Goal: Use online tool/utility: Utilize a website feature to perform a specific function

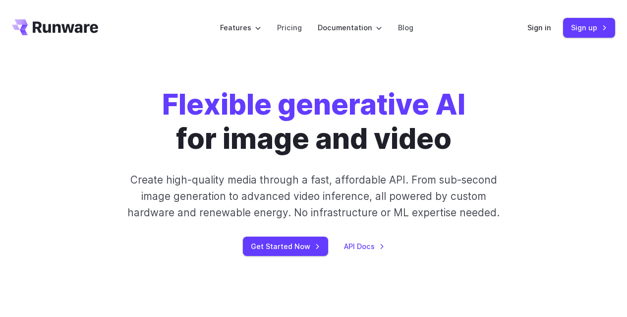
click at [390, 183] on p "Create high-quality media through a fast, affordable API. From sub-second image…" at bounding box center [313, 196] width 386 height 50
click at [535, 24] on link "Sign in" at bounding box center [539, 27] width 24 height 11
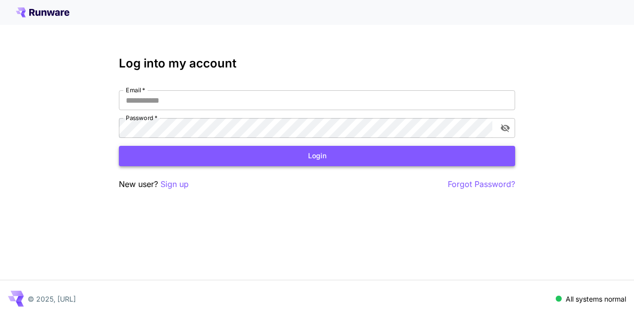
type input "**********"
click at [312, 151] on button "Login" at bounding box center [317, 156] width 396 height 20
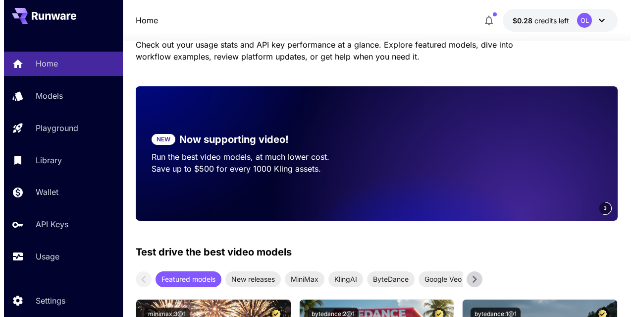
scroll to position [87, 0]
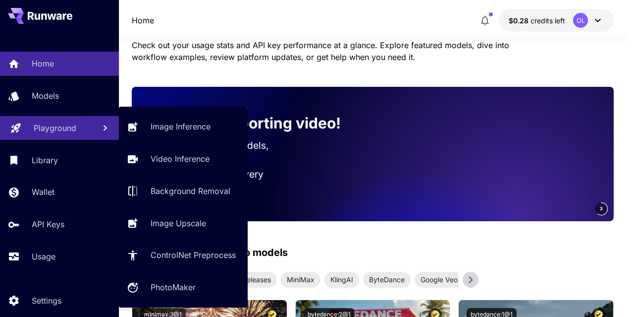
click at [78, 130] on div "Playground" at bounding box center [61, 128] width 54 height 12
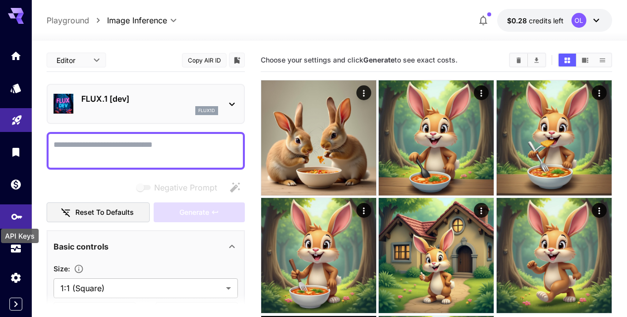
click at [16, 220] on icon "API Keys" at bounding box center [17, 214] width 12 height 12
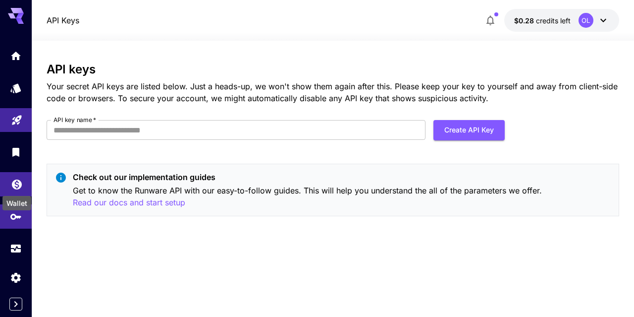
click at [22, 178] on icon "Wallet" at bounding box center [17, 181] width 12 height 12
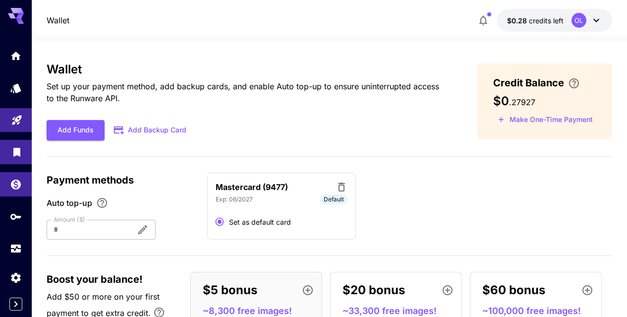
click at [15, 143] on link at bounding box center [16, 152] width 32 height 24
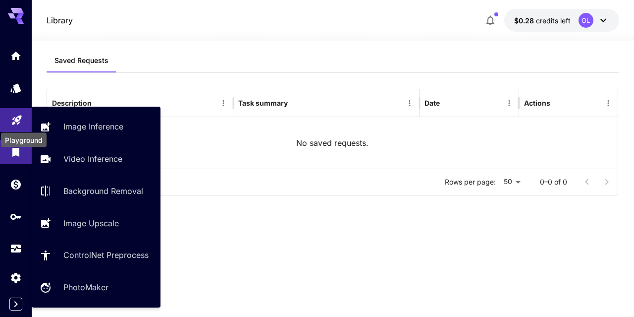
click at [14, 123] on icon "Playground" at bounding box center [17, 117] width 12 height 12
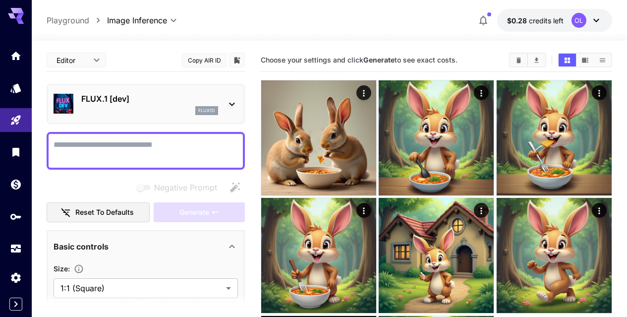
click at [237, 103] on icon at bounding box center [232, 104] width 12 height 12
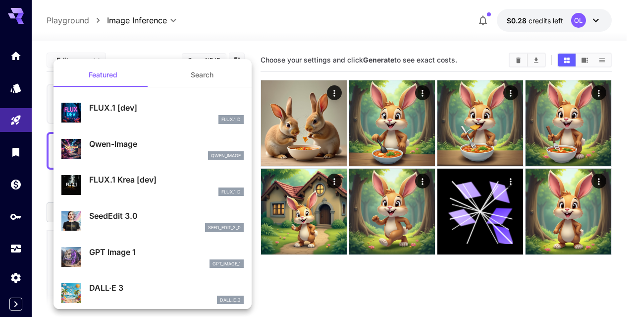
click at [337, 26] on div at bounding box center [317, 158] width 634 height 317
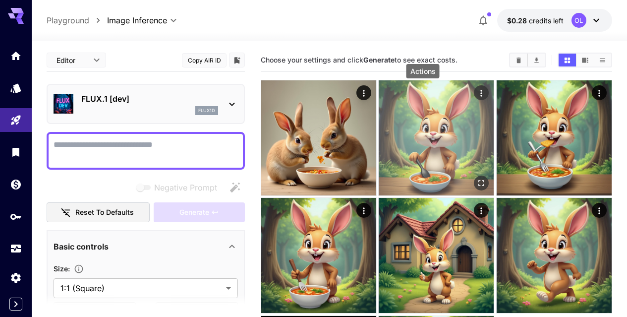
click at [477, 97] on icon "Actions" at bounding box center [482, 93] width 10 height 10
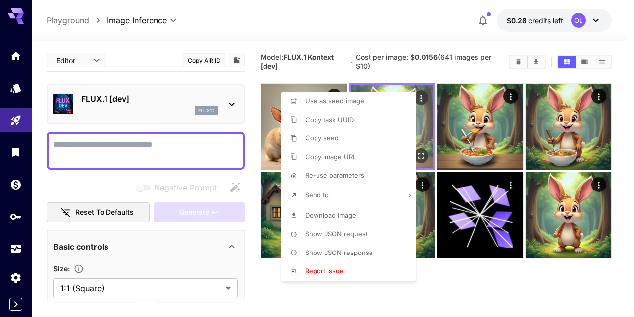
click at [422, 97] on div at bounding box center [317, 158] width 634 height 317
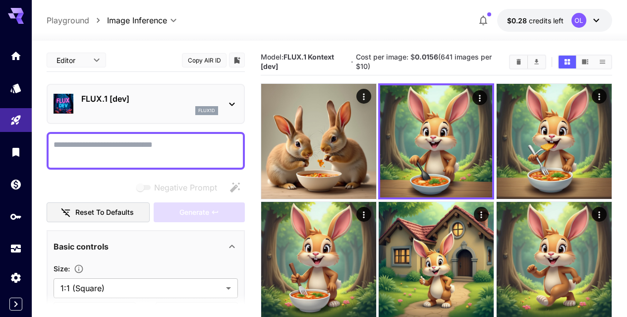
click at [237, 110] on icon at bounding box center [232, 104] width 12 height 12
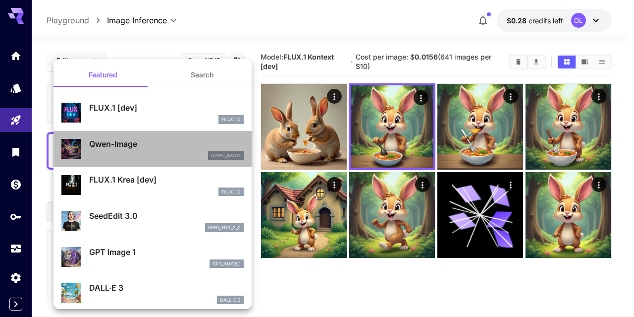
click at [175, 144] on p "Qwen-Image" at bounding box center [166, 144] width 155 height 12
type input "**"
type input "***"
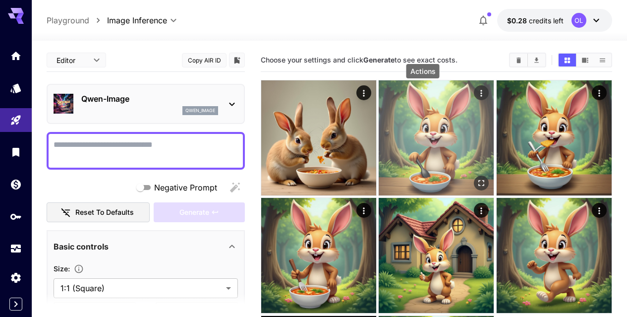
click at [477, 89] on icon "Actions" at bounding box center [482, 93] width 10 height 10
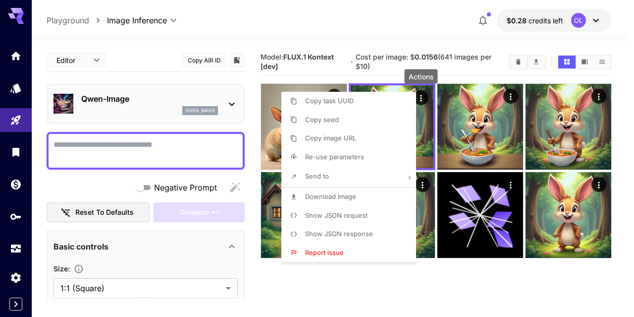
click at [425, 89] on div "Actions" at bounding box center [421, 79] width 35 height 22
click at [160, 141] on div at bounding box center [317, 158] width 634 height 317
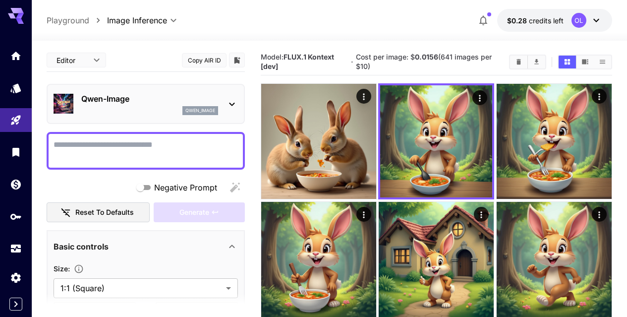
click at [236, 102] on icon at bounding box center [232, 104] width 12 height 12
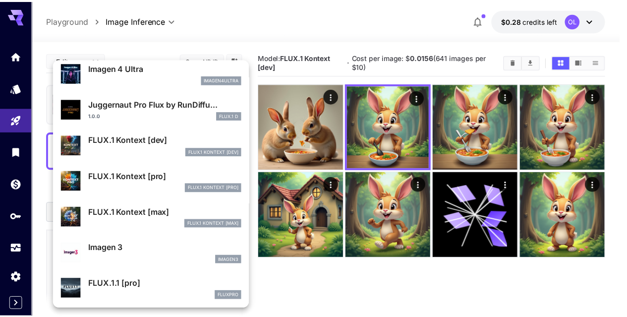
scroll to position [375, 0]
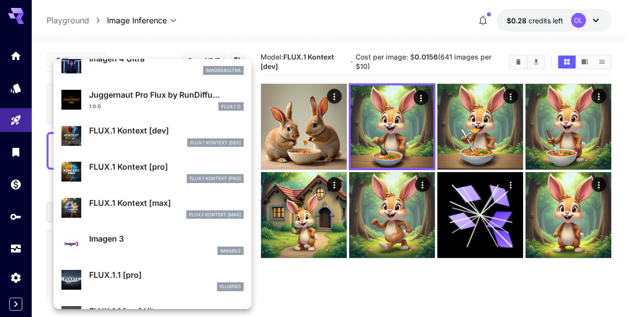
click at [161, 137] on div "FLUX.1 Kontext [dev] FlUX.1 Kontext [dev]" at bounding box center [166, 135] width 155 height 22
type input "****"
type input "**"
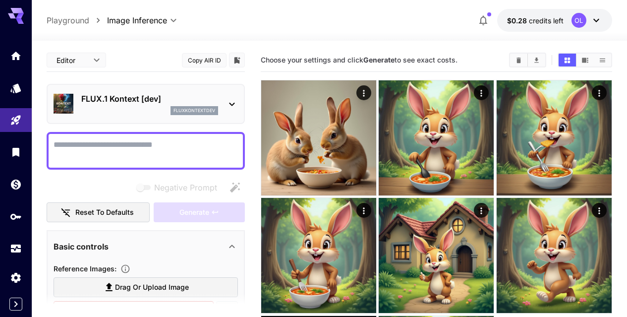
click at [233, 104] on icon at bounding box center [232, 104] width 12 height 12
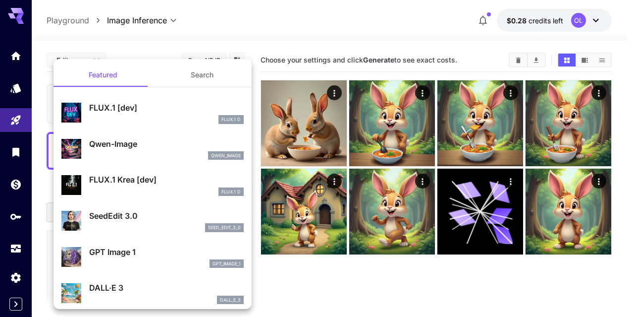
click at [393, 36] on div at bounding box center [317, 158] width 634 height 317
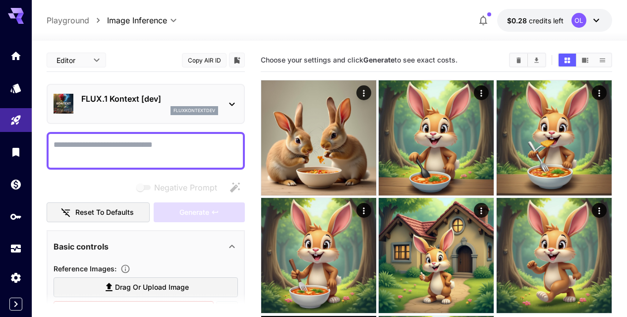
click at [212, 156] on textarea "Negative Prompt" at bounding box center [146, 151] width 184 height 24
click at [231, 108] on icon at bounding box center [232, 104] width 12 height 12
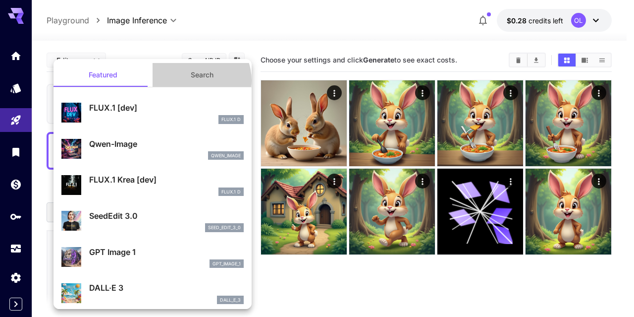
click at [191, 80] on button "Search" at bounding box center [202, 75] width 99 height 24
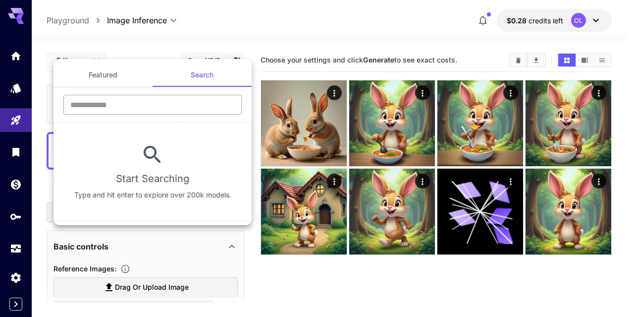
click at [133, 100] on input "text" at bounding box center [152, 105] width 178 height 20
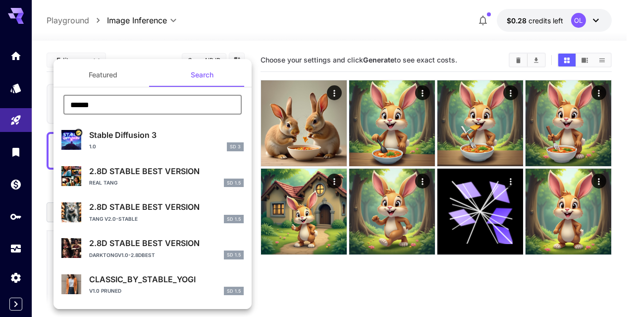
type input "******"
click at [169, 141] on div "Stable Diffusion 3 1.0 SD 3" at bounding box center [166, 140] width 155 height 22
type input "**********"
type input "*"
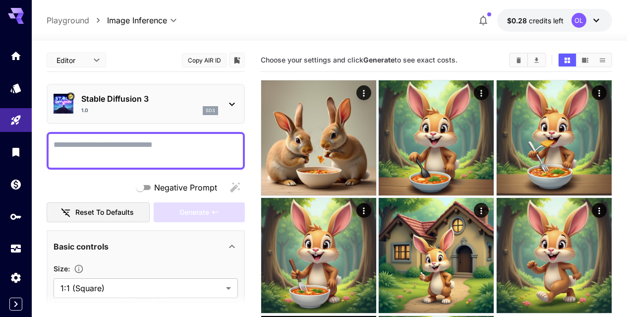
click at [169, 141] on textarea "Negative Prompt" at bounding box center [146, 151] width 184 height 24
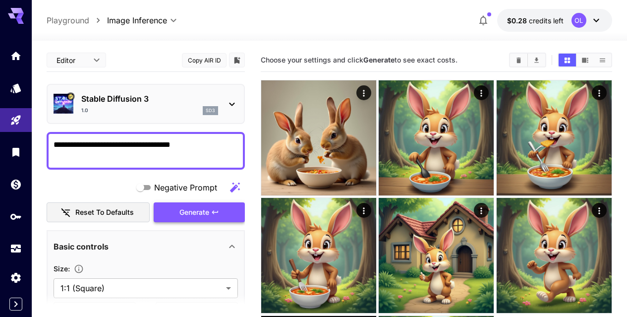
type textarea "**********"
click at [195, 215] on span "Generate" at bounding box center [194, 212] width 30 height 12
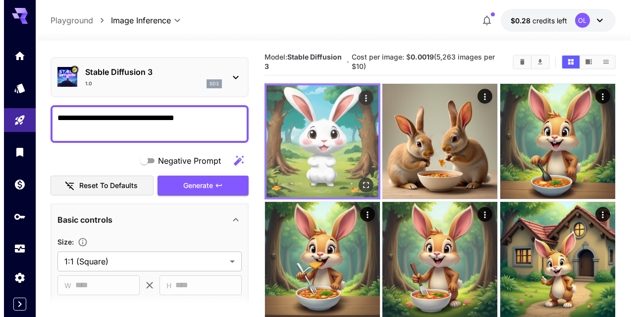
scroll to position [14, 0]
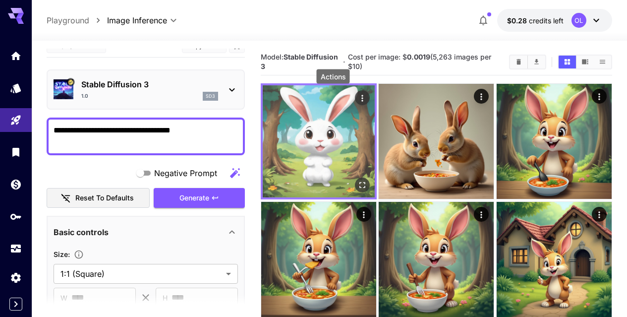
click at [357, 95] on icon "Actions" at bounding box center [362, 98] width 10 height 10
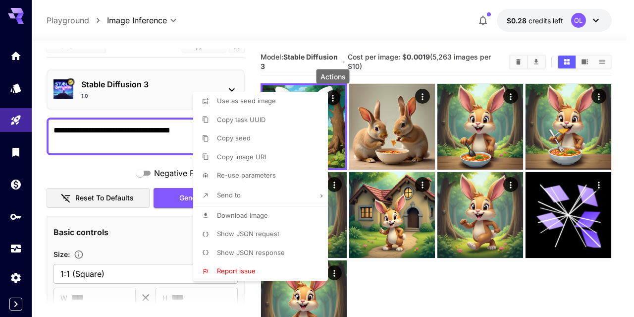
click at [398, 39] on div at bounding box center [317, 158] width 634 height 317
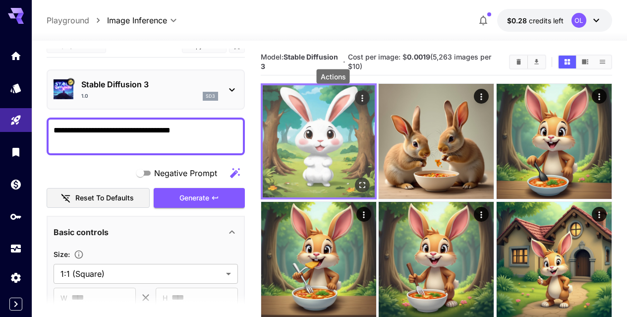
click at [355, 100] on button "Actions" at bounding box center [362, 97] width 15 height 15
click at [357, 98] on icon "Actions" at bounding box center [362, 98] width 10 height 10
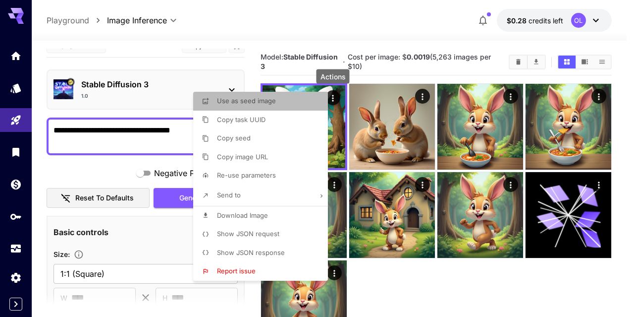
click at [273, 102] on span "Use as seed image" at bounding box center [246, 101] width 59 height 8
type input "**********"
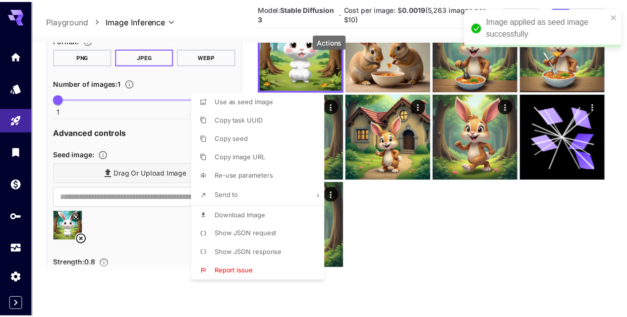
scroll to position [282, 0]
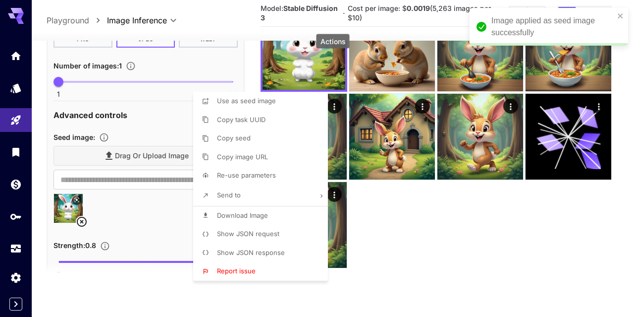
click at [413, 284] on div at bounding box center [317, 158] width 634 height 317
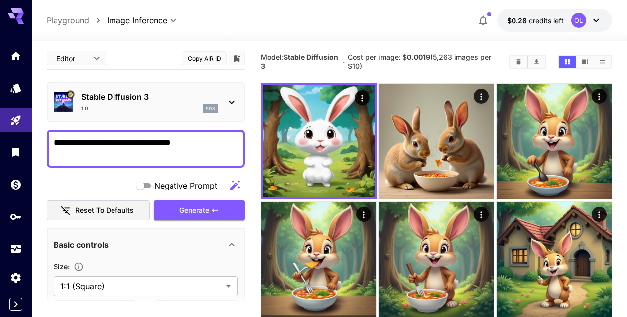
scroll to position [1, 0]
drag, startPoint x: 217, startPoint y: 144, endPoint x: 0, endPoint y: 125, distance: 217.9
click at [0, 126] on div "**********" at bounding box center [313, 232] width 627 height 464
click at [216, 210] on icon "button" at bounding box center [215, 210] width 6 height 3
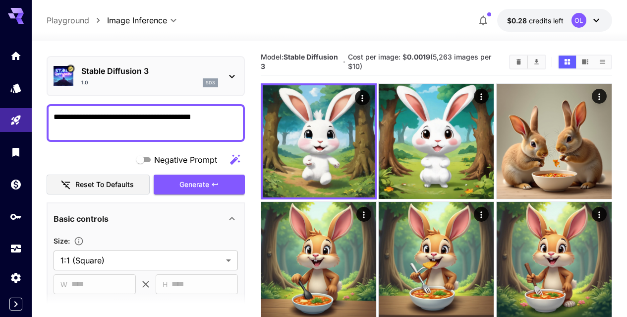
scroll to position [28, 0]
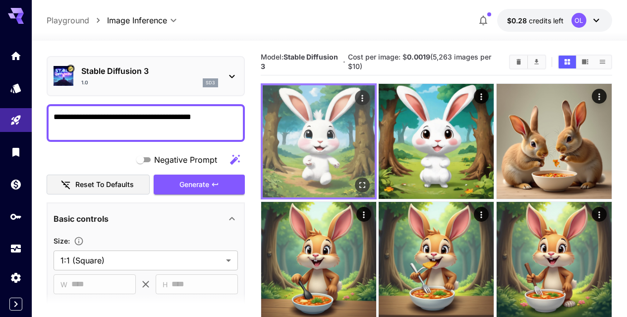
click at [357, 180] on icon "Open in fullscreen" at bounding box center [362, 185] width 10 height 10
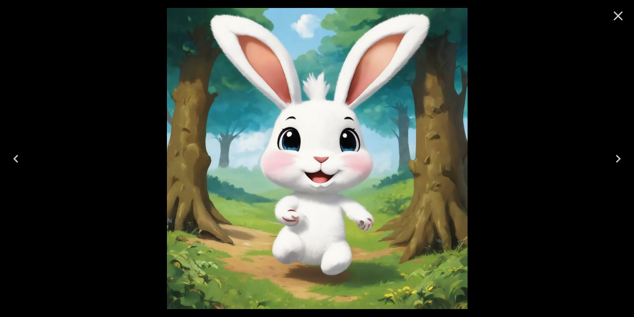
click at [619, 158] on icon "Next" at bounding box center [618, 159] width 5 height 8
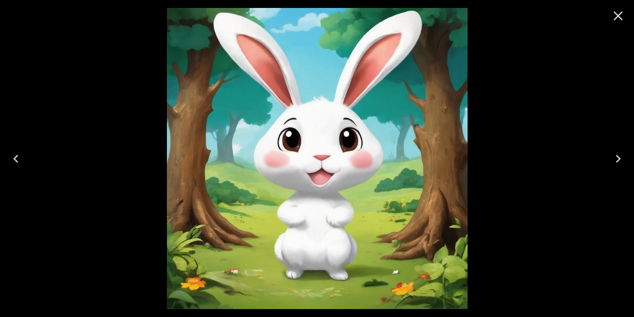
click at [15, 157] on icon "Previous" at bounding box center [15, 159] width 5 height 8
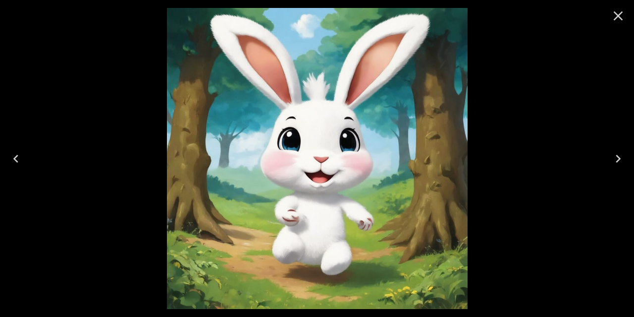
click at [620, 17] on icon "Close" at bounding box center [618, 16] width 16 height 16
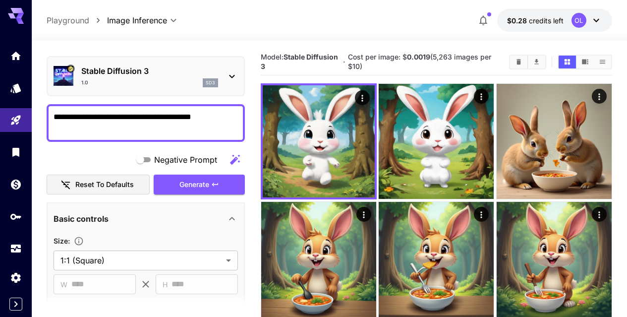
drag, startPoint x: 226, startPoint y: 115, endPoint x: 122, endPoint y: 115, distance: 104.1
click at [122, 115] on textarea "**********" at bounding box center [146, 123] width 184 height 24
click at [223, 119] on textarea "**********" at bounding box center [146, 123] width 184 height 24
drag, startPoint x: 224, startPoint y: 117, endPoint x: 146, endPoint y: 118, distance: 78.8
click at [146, 118] on textarea "**********" at bounding box center [146, 123] width 184 height 24
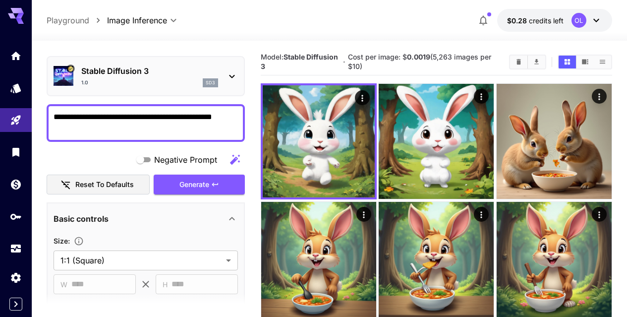
click at [200, 113] on textarea "**********" at bounding box center [146, 123] width 184 height 24
drag, startPoint x: 221, startPoint y: 125, endPoint x: 170, endPoint y: 113, distance: 52.5
click at [170, 113] on textarea "**********" at bounding box center [146, 123] width 184 height 24
type textarea "**********"
click at [202, 185] on span "Generate" at bounding box center [194, 184] width 30 height 12
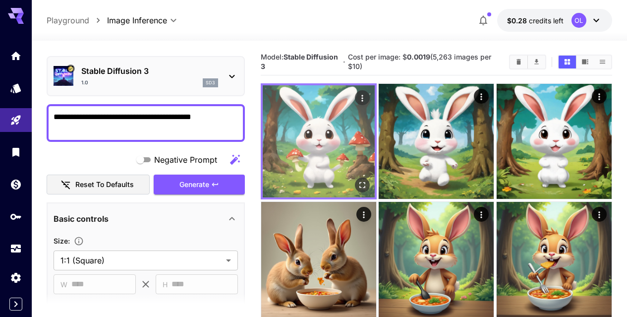
click at [307, 129] on img at bounding box center [319, 141] width 112 height 112
click at [357, 180] on icon "Open in fullscreen" at bounding box center [362, 185] width 10 height 10
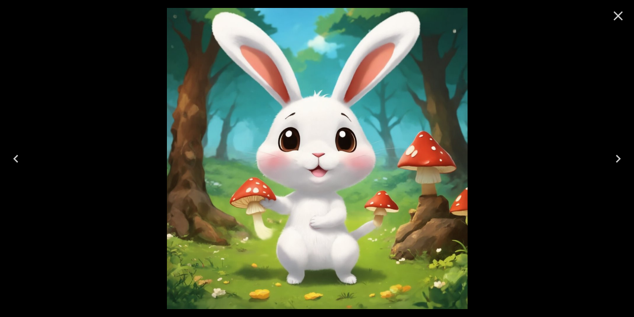
click at [21, 154] on icon "Previous" at bounding box center [16, 159] width 16 height 16
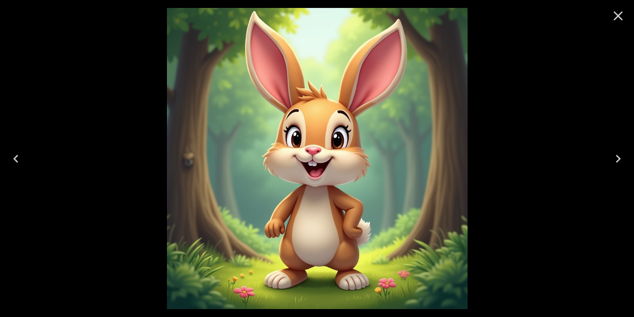
click at [618, 18] on icon "Close" at bounding box center [618, 16] width 16 height 16
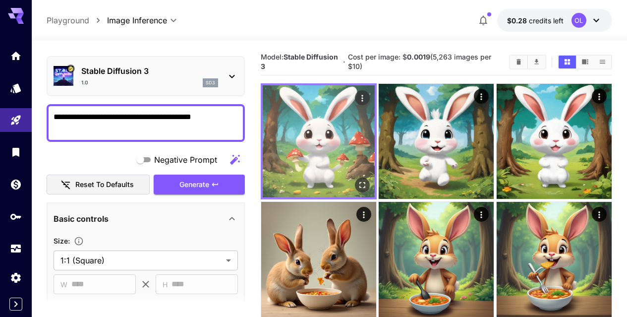
click at [319, 116] on img at bounding box center [319, 141] width 112 height 112
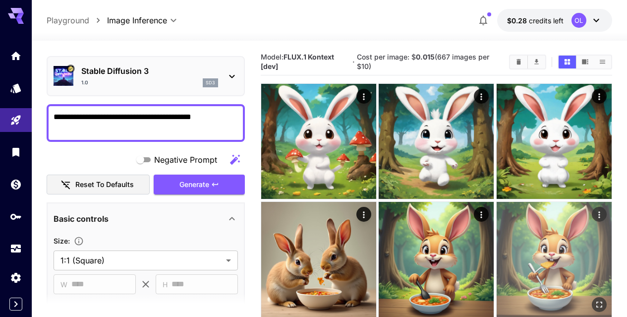
click at [496, 206] on img at bounding box center [553, 259] width 115 height 115
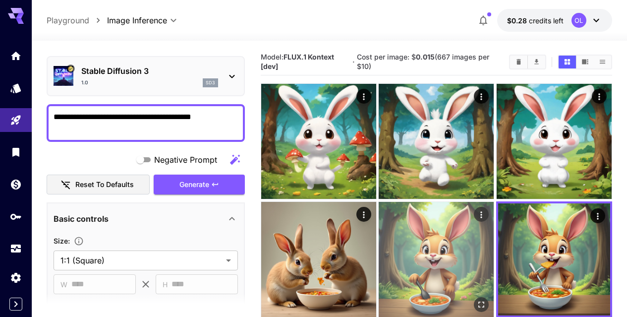
click at [379, 206] on img at bounding box center [436, 259] width 115 height 115
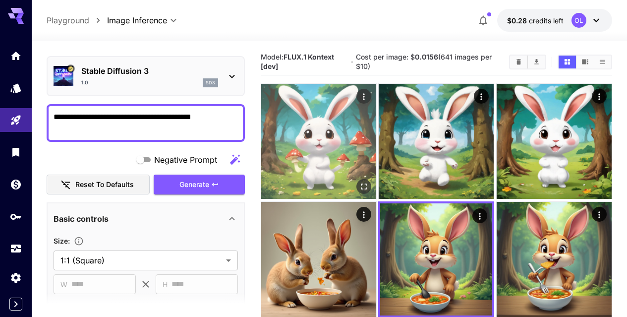
click at [305, 140] on img at bounding box center [318, 141] width 115 height 115
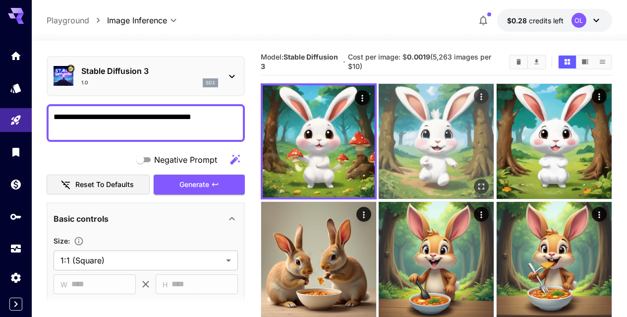
click at [390, 117] on img at bounding box center [436, 141] width 115 height 115
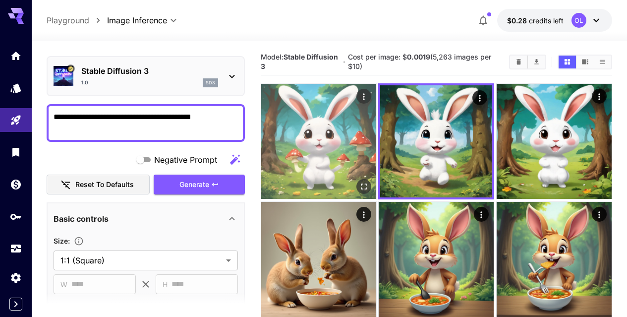
click at [336, 118] on img at bounding box center [318, 141] width 115 height 115
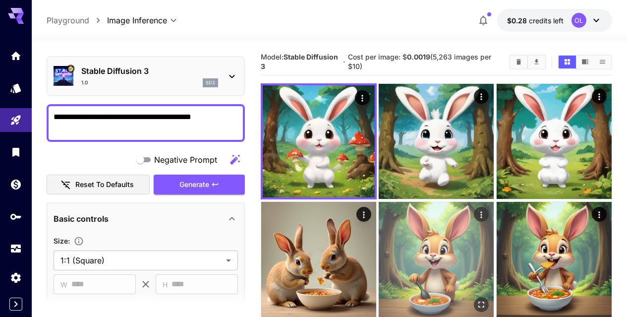
click at [379, 202] on img at bounding box center [436, 259] width 115 height 115
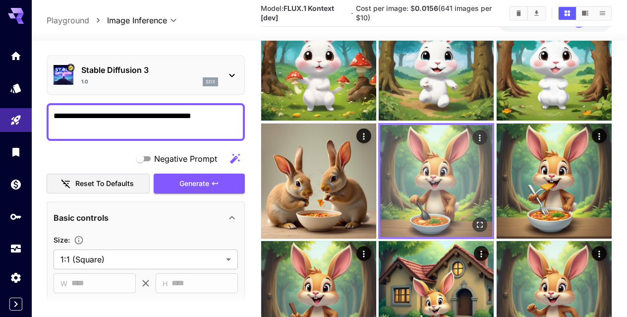
scroll to position [72, 0]
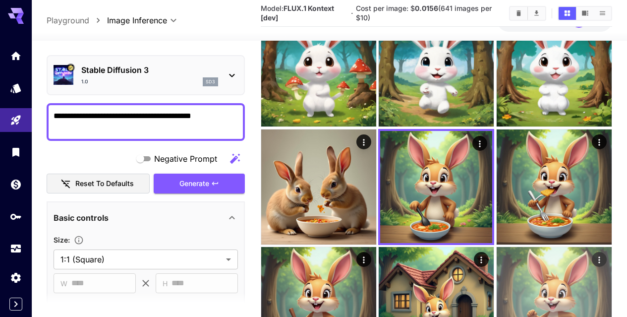
click at [496, 247] on img at bounding box center [553, 304] width 115 height 115
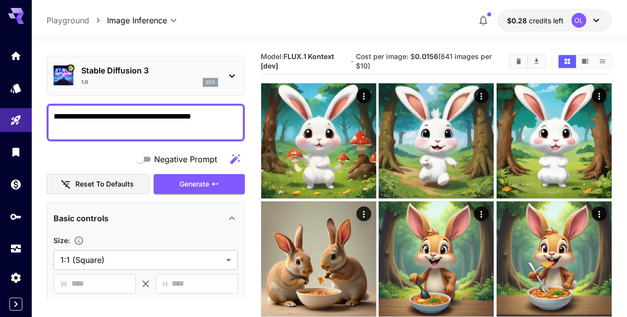
scroll to position [0, 0]
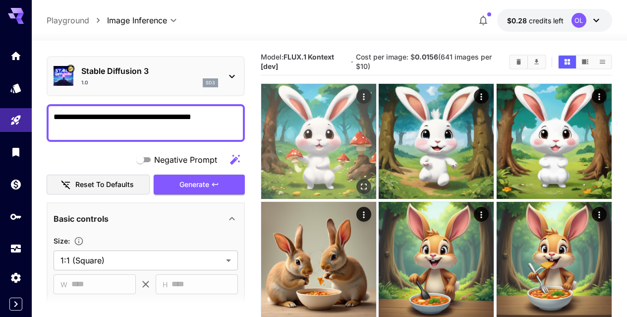
click at [309, 134] on img at bounding box center [318, 141] width 115 height 115
